Goal: Information Seeking & Learning: Learn about a topic

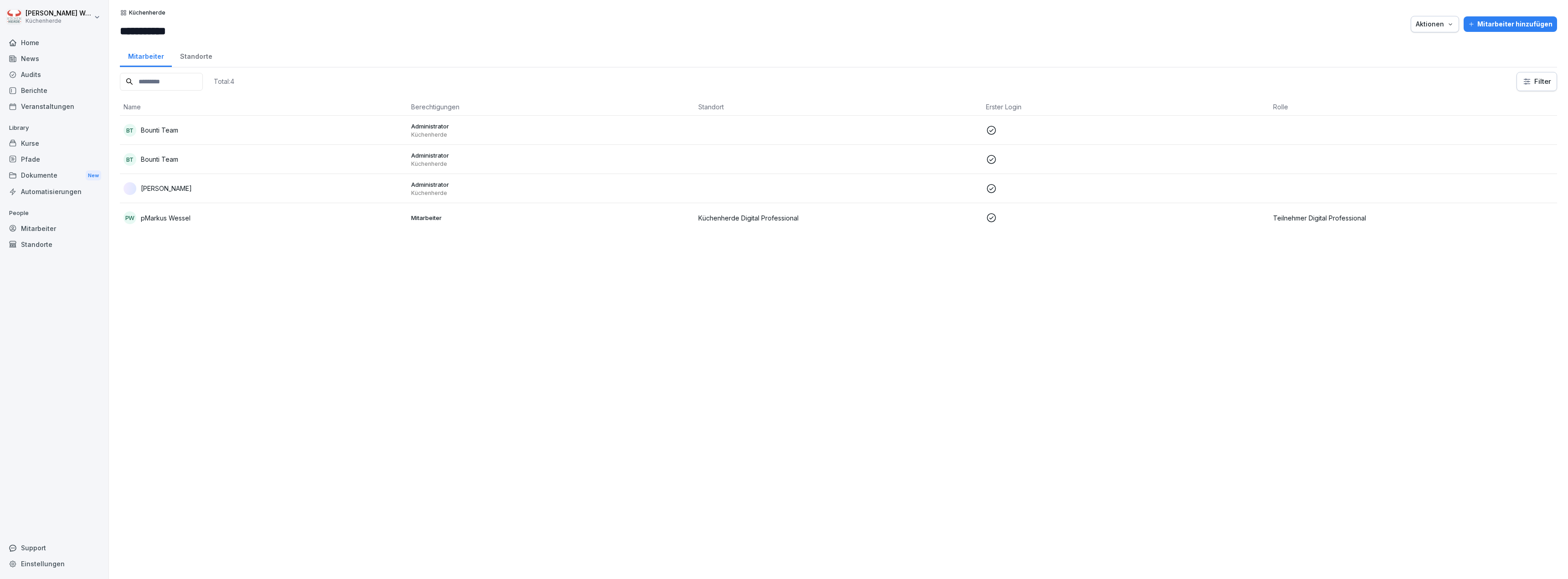
click at [59, 44] on div "Home" at bounding box center [54, 42] width 99 height 16
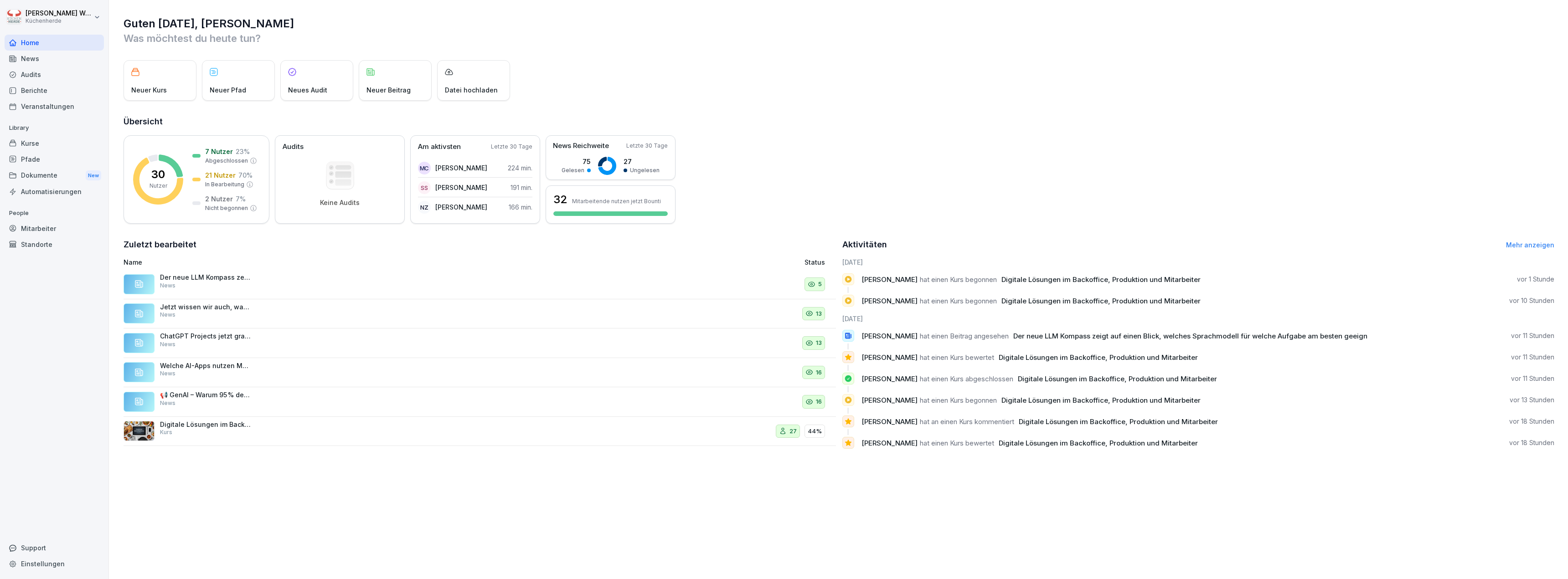
click at [43, 143] on div "Kurse" at bounding box center [54, 143] width 99 height 16
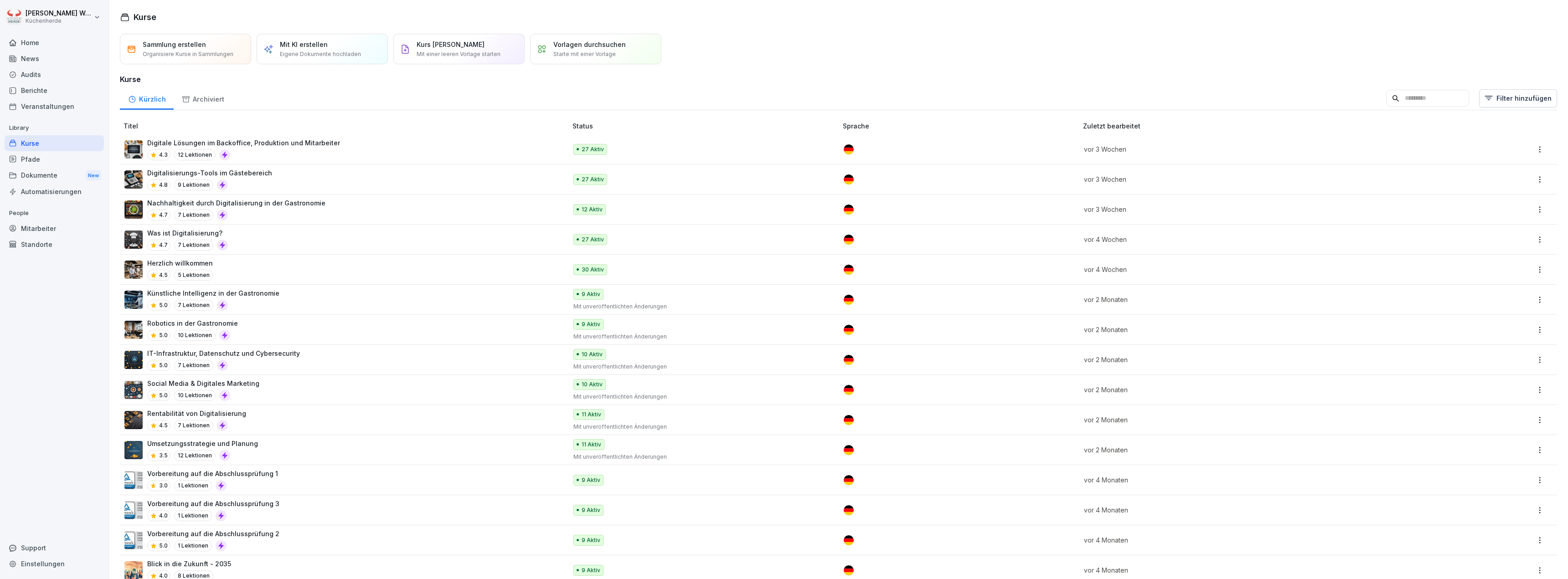
click at [505, 151] on div "Digitale Lösungen im Backoffice, Produktion und Mitarbeiter 4.3 12 Lektionen" at bounding box center [341, 149] width 433 height 22
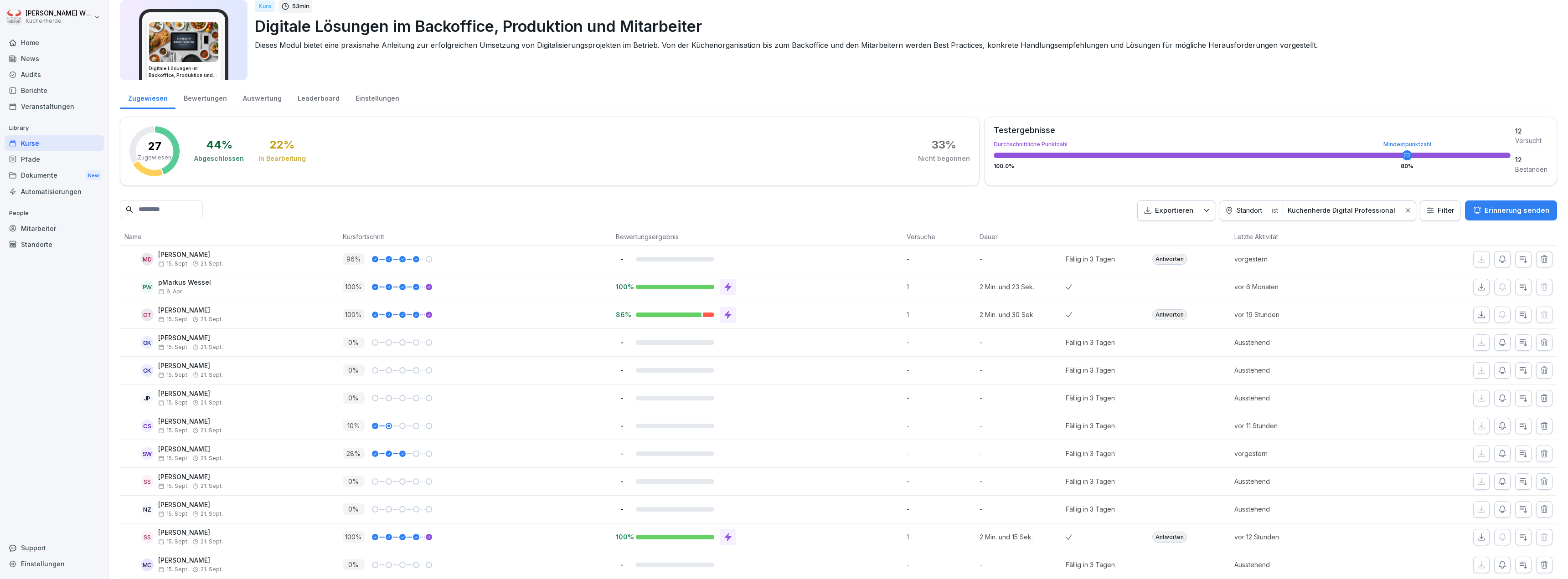
scroll to position [46, 0]
